Goal: Obtain resource: Download file/media

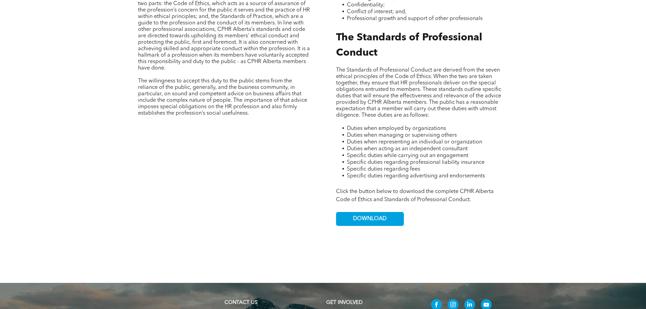
scroll to position [475, 0]
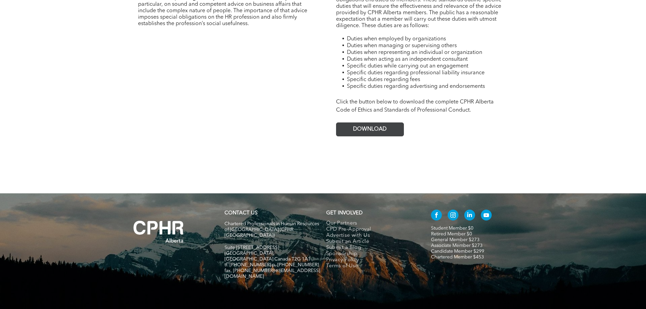
click at [361, 126] on span "DOWNLOAD" at bounding box center [370, 129] width 34 height 6
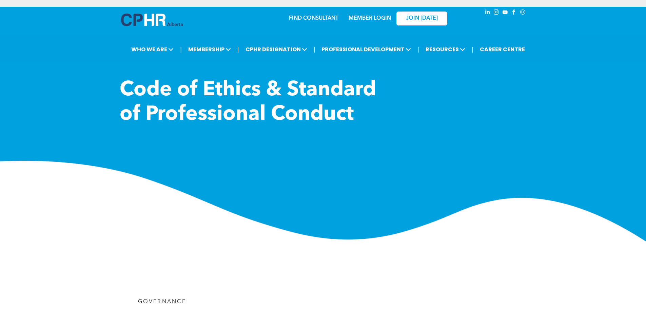
scroll to position [136, 0]
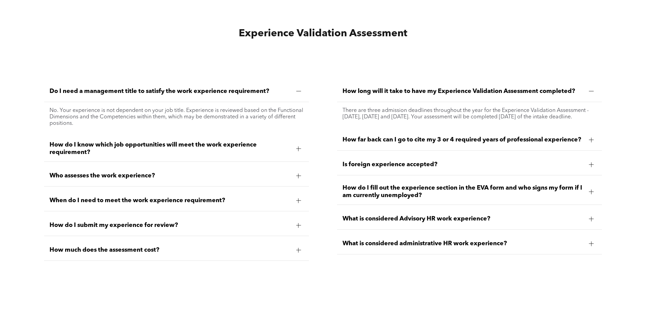
scroll to position [1933, 0]
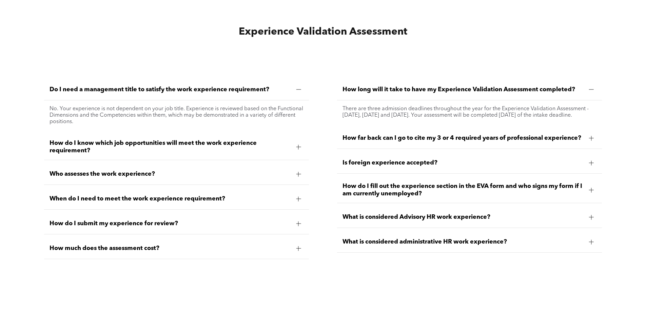
click at [295, 146] on div at bounding box center [298, 147] width 10 height 10
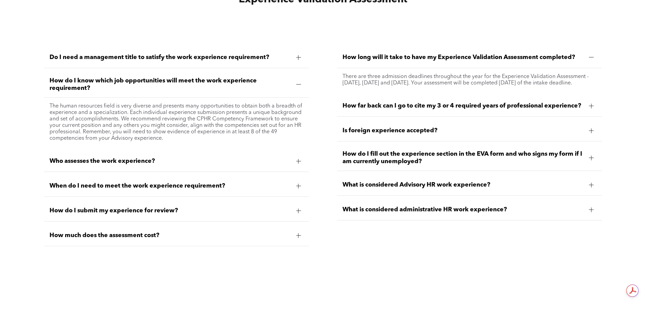
scroll to position [1967, 0]
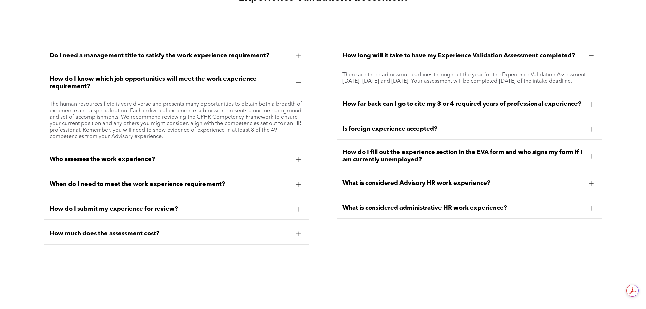
click at [298, 182] on div at bounding box center [298, 184] width 5 height 5
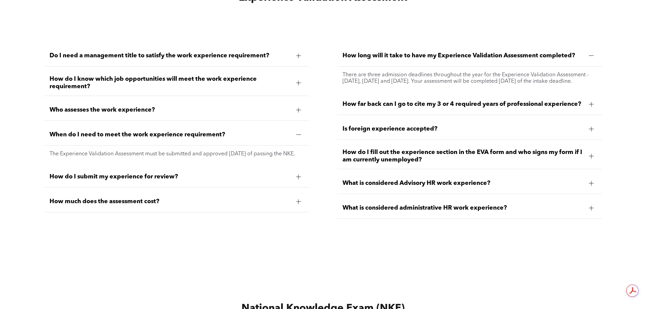
click at [300, 181] on div at bounding box center [298, 177] width 10 height 10
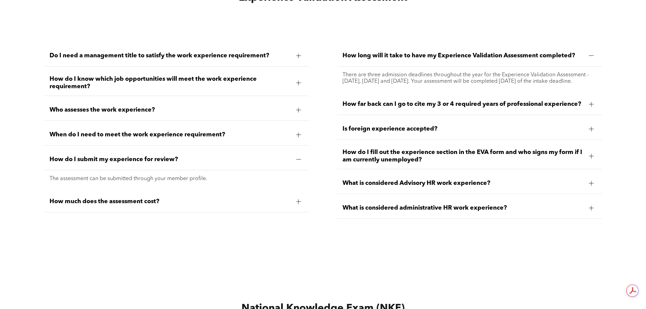
click at [298, 199] on div at bounding box center [298, 201] width 0 height 5
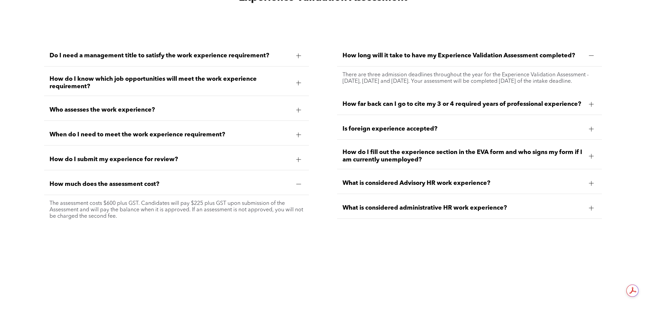
click at [594, 107] on div at bounding box center [591, 104] width 10 height 10
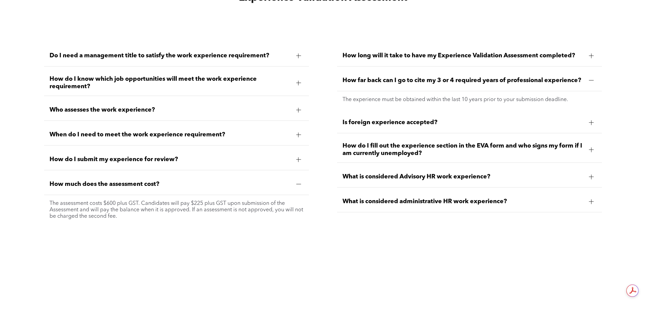
click at [586, 149] on div at bounding box center [591, 149] width 10 height 10
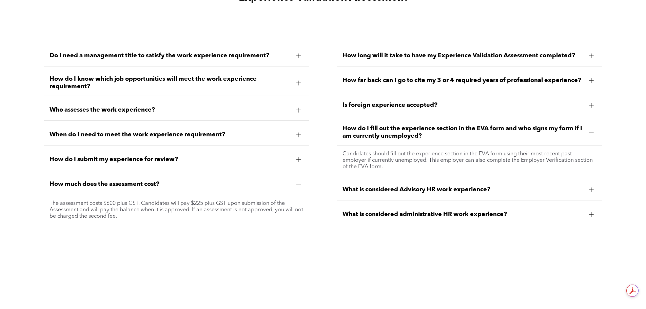
click at [592, 184] on div at bounding box center [591, 189] width 10 height 10
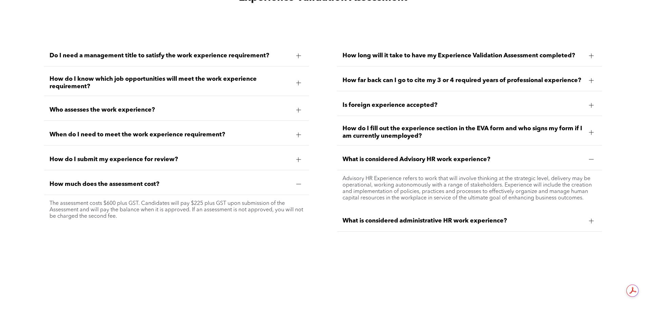
click at [590, 219] on div at bounding box center [591, 220] width 5 height 5
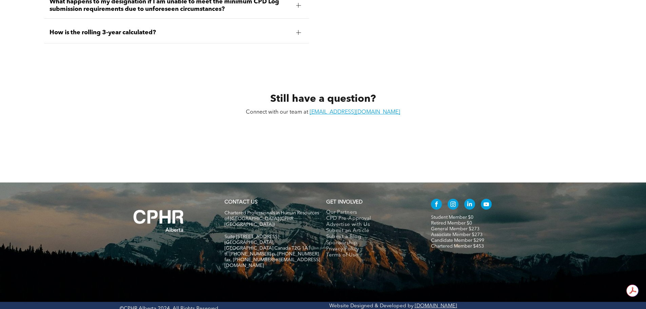
scroll to position [3184, 0]
